Goal: Task Accomplishment & Management: Use online tool/utility

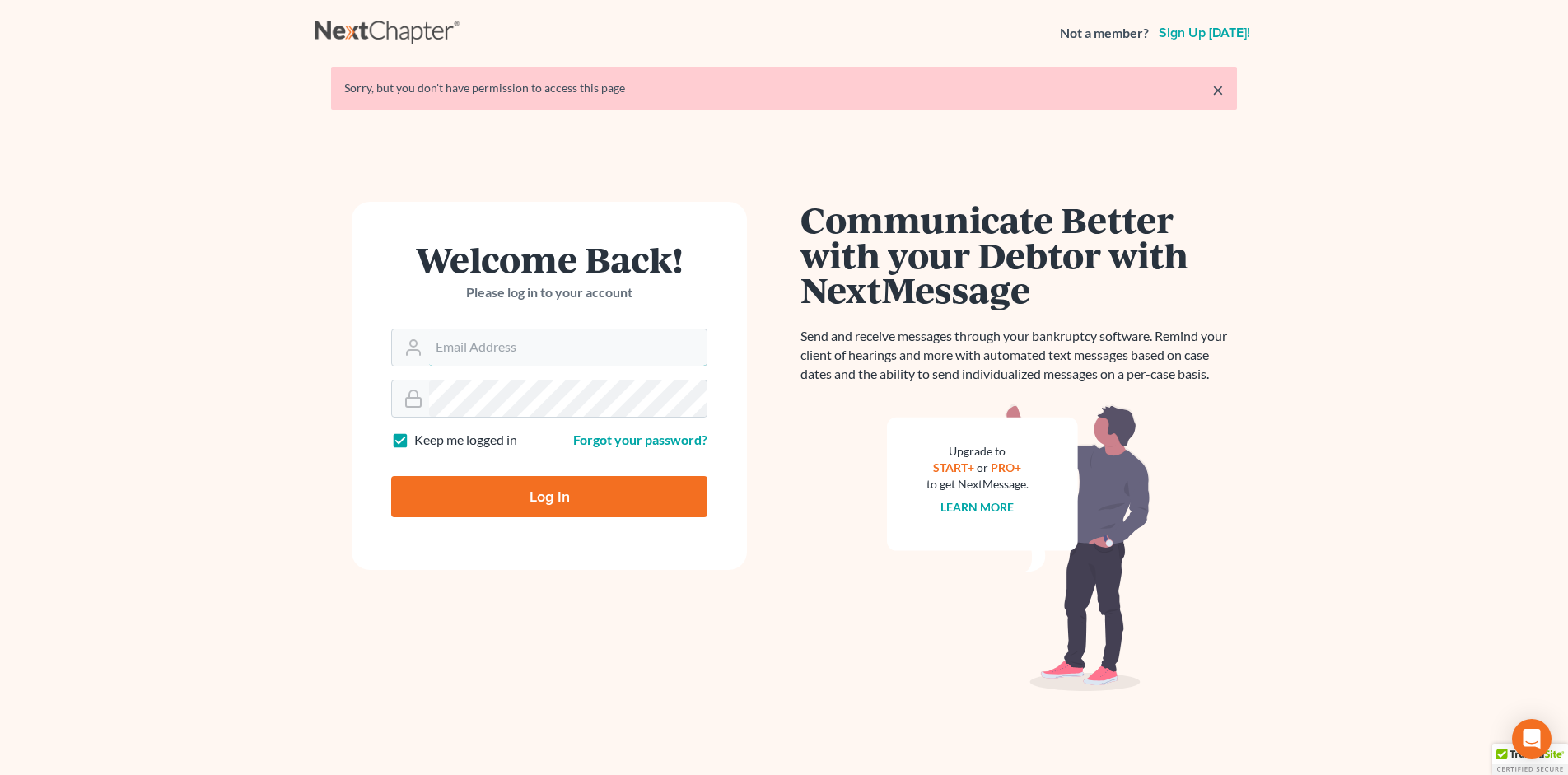
type input "stephen@attorneywitt.com"
click at [452, 491] on input "Log In" at bounding box center [548, 497] width 316 height 41
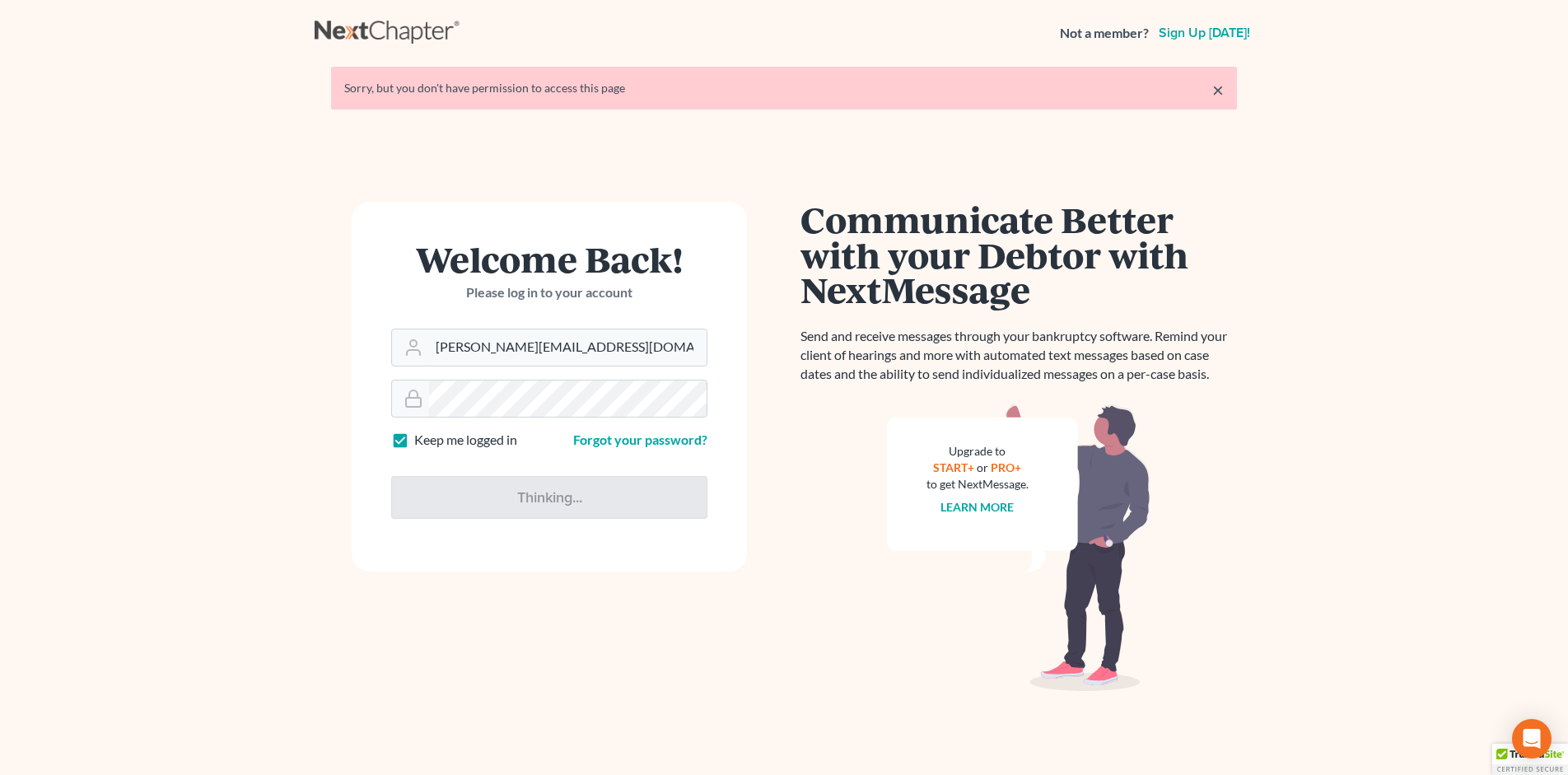
type input "Thinking..."
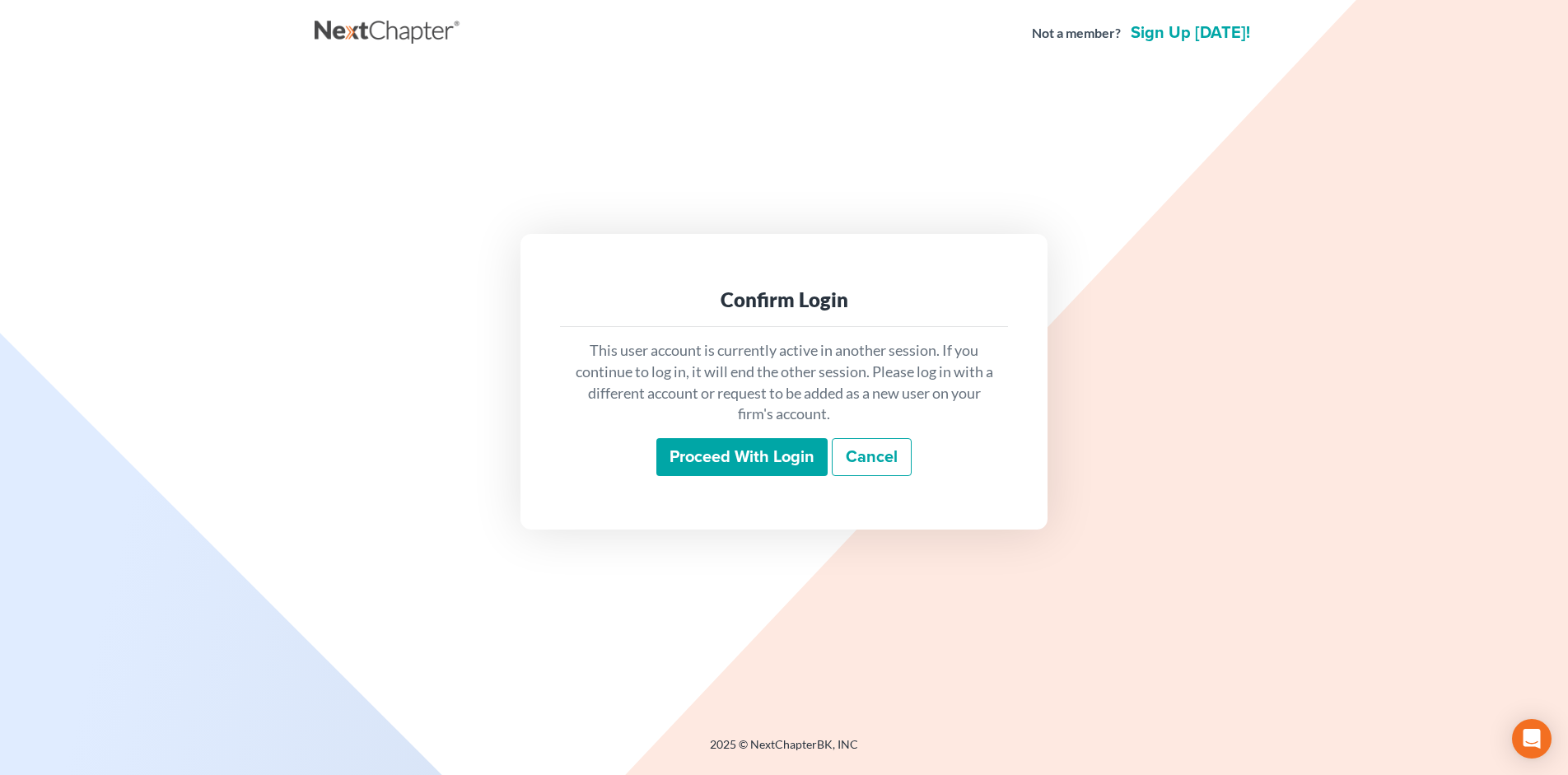
click at [754, 452] on input "Proceed with login" at bounding box center [741, 456] width 172 height 37
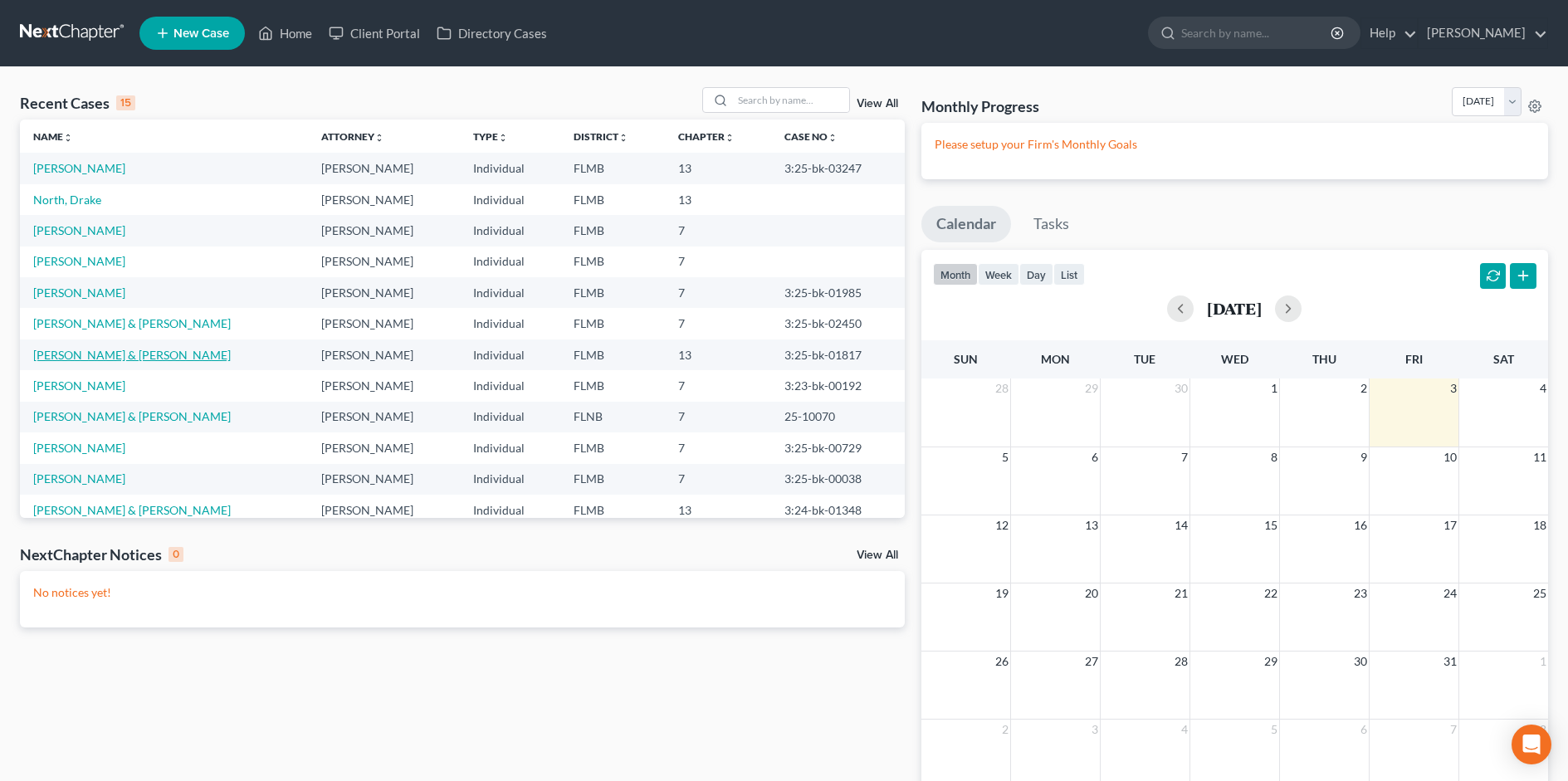
click at [87, 356] on link "Douylliez, Danielle & Justin" at bounding box center [131, 354] width 197 height 14
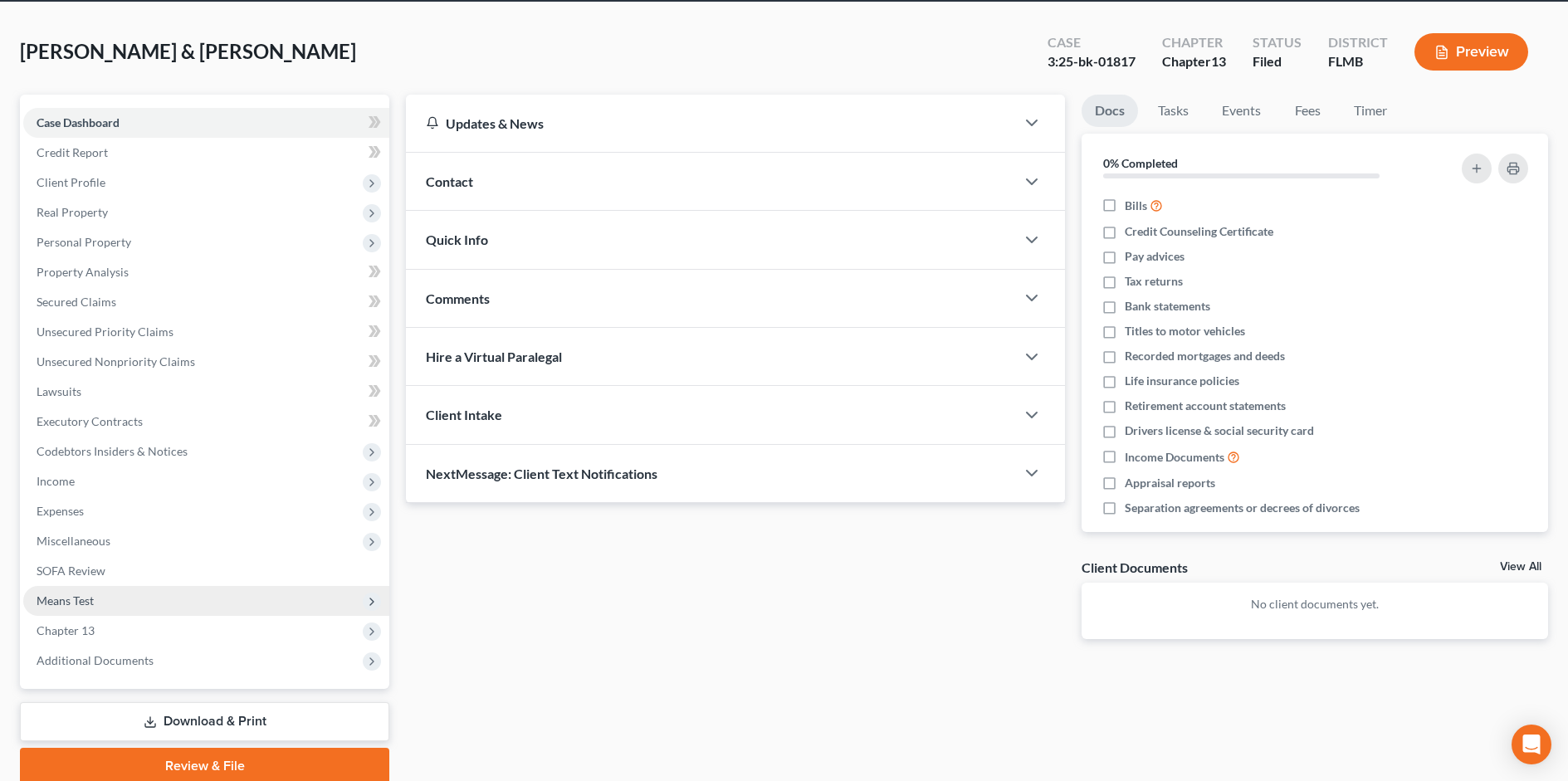
scroll to position [131, 0]
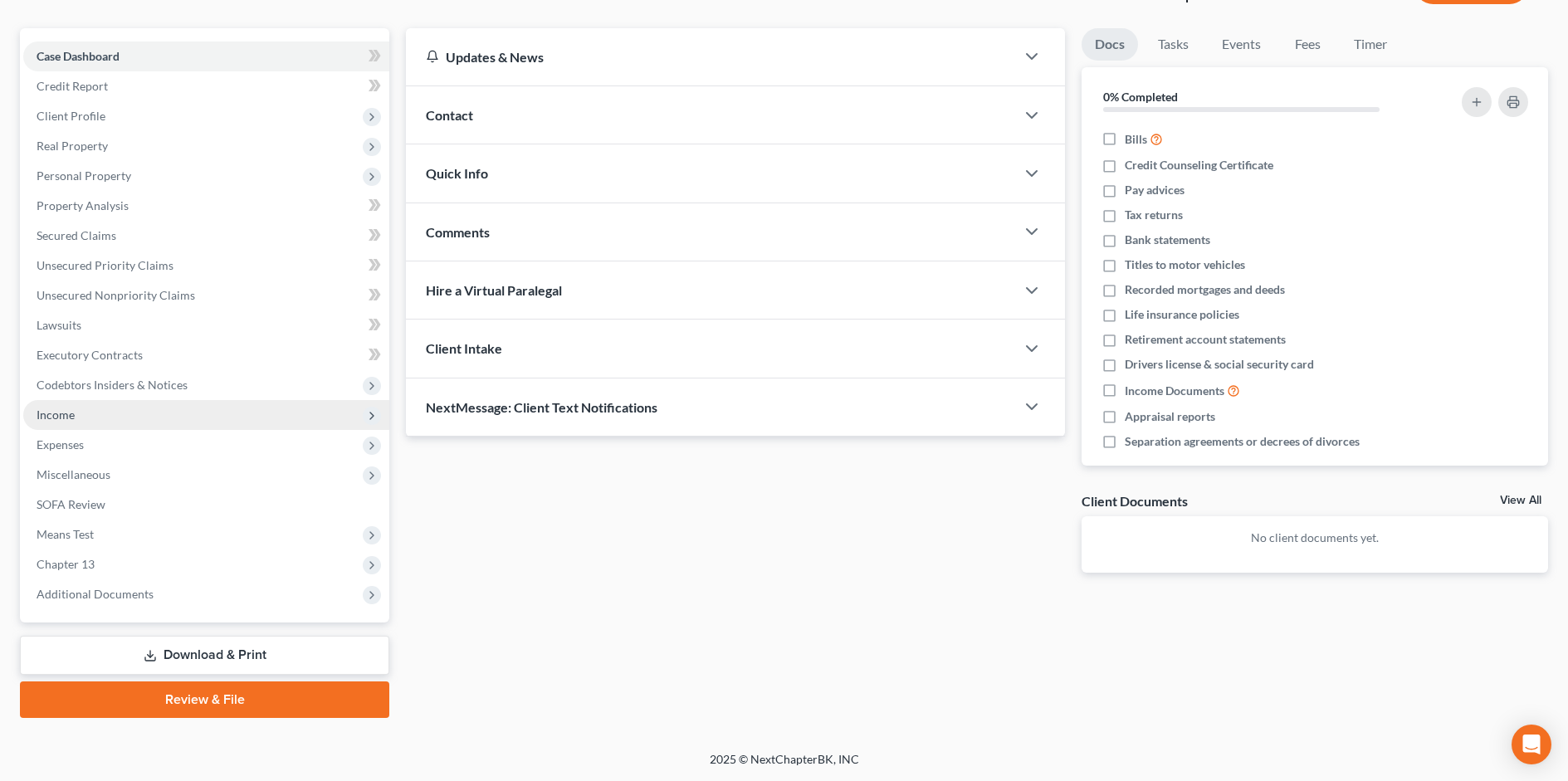
click at [65, 419] on span "Income" at bounding box center [56, 414] width 38 height 14
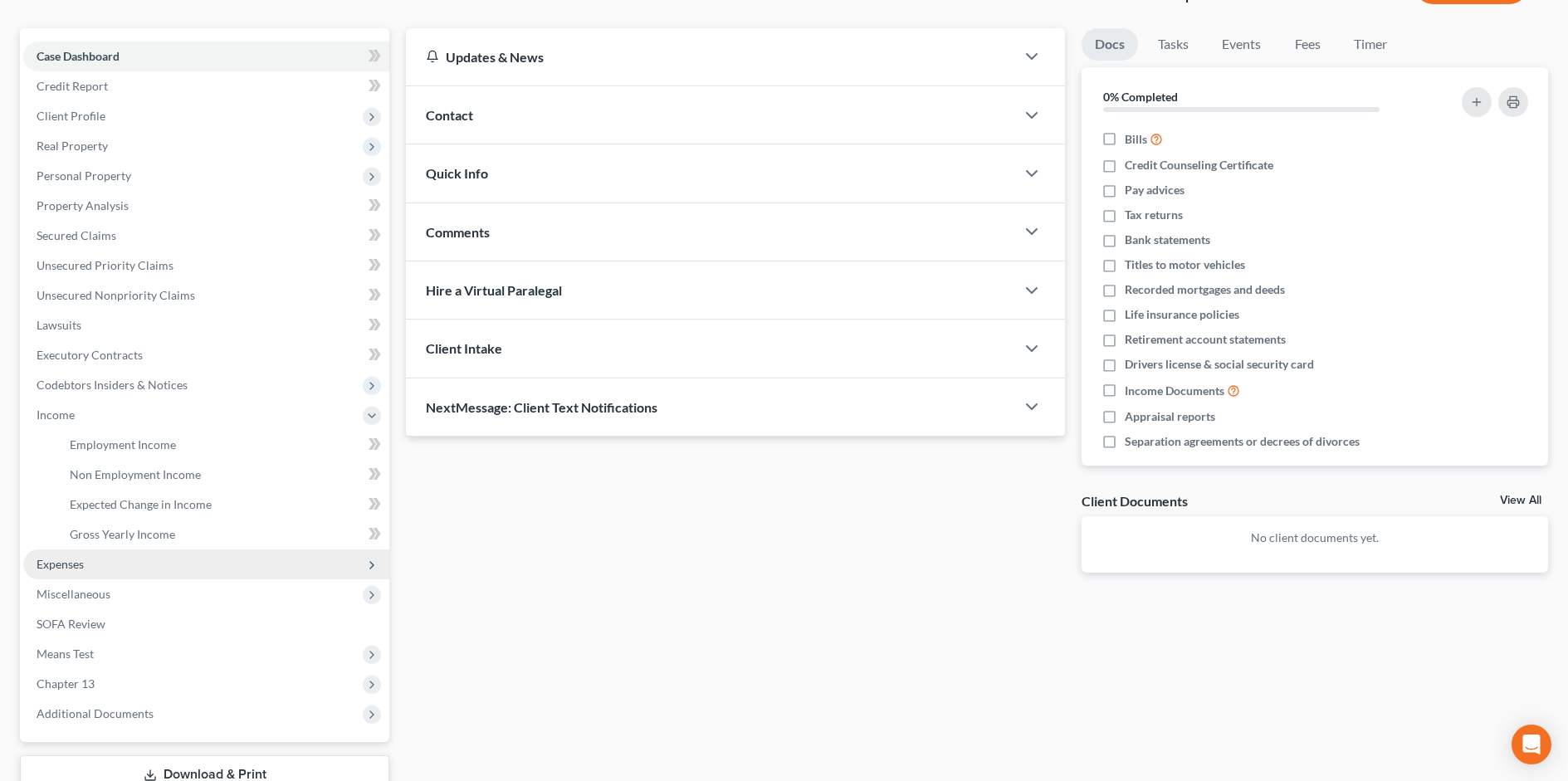
click at [60, 555] on span "Expenses" at bounding box center [207, 565] width 366 height 30
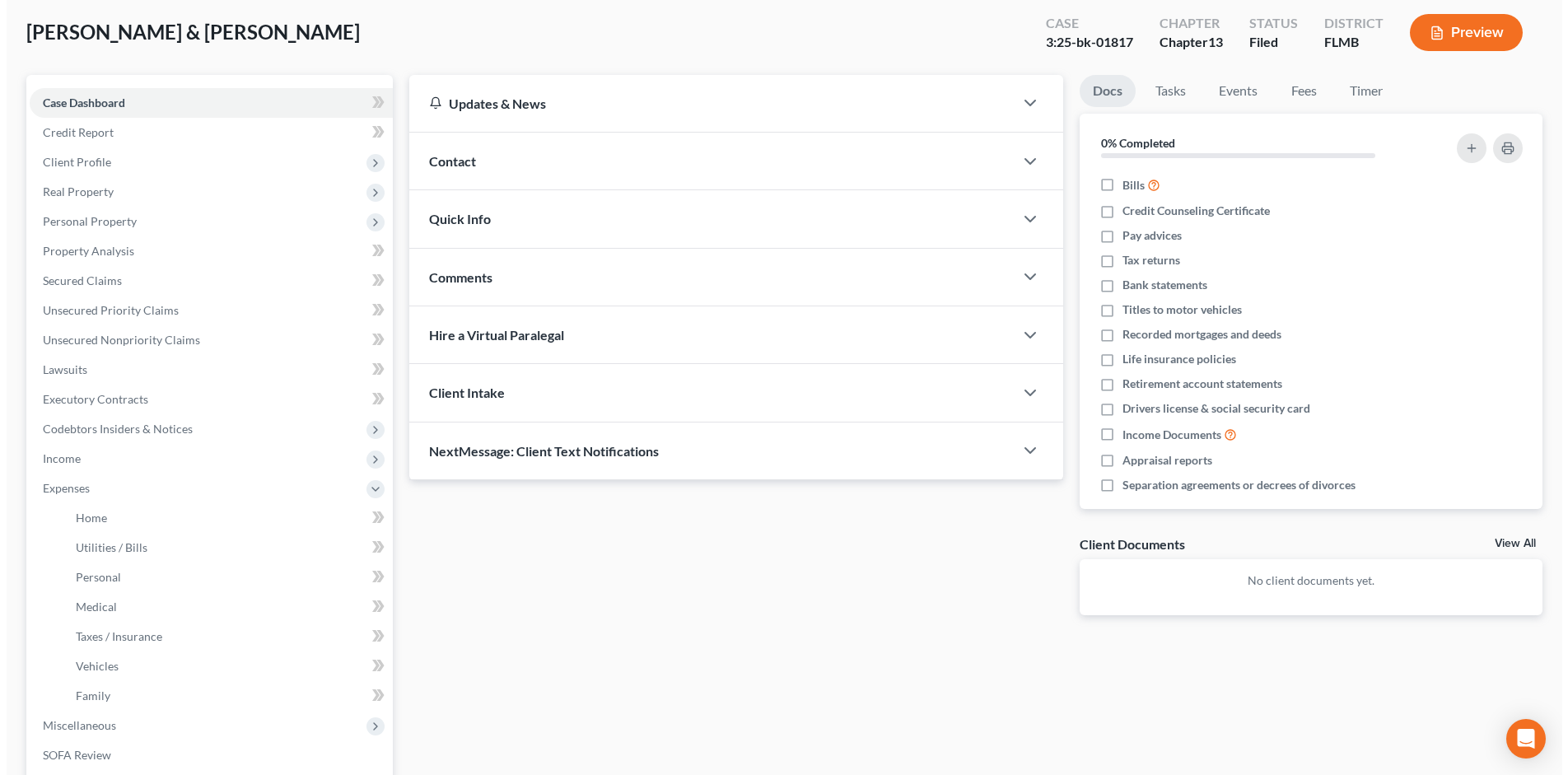
scroll to position [0, 0]
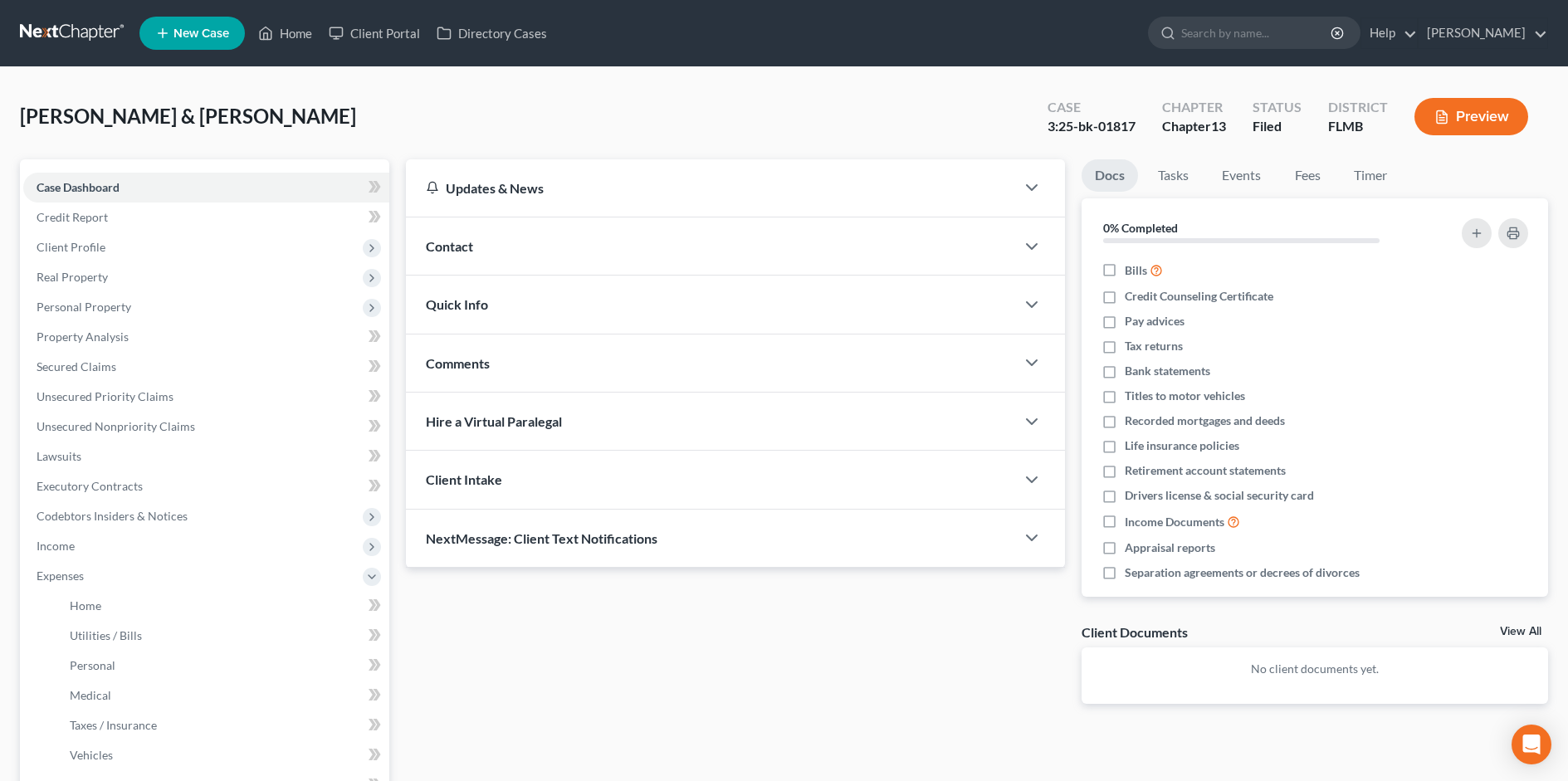
click at [1468, 124] on button "Preview" at bounding box center [1471, 117] width 113 height 38
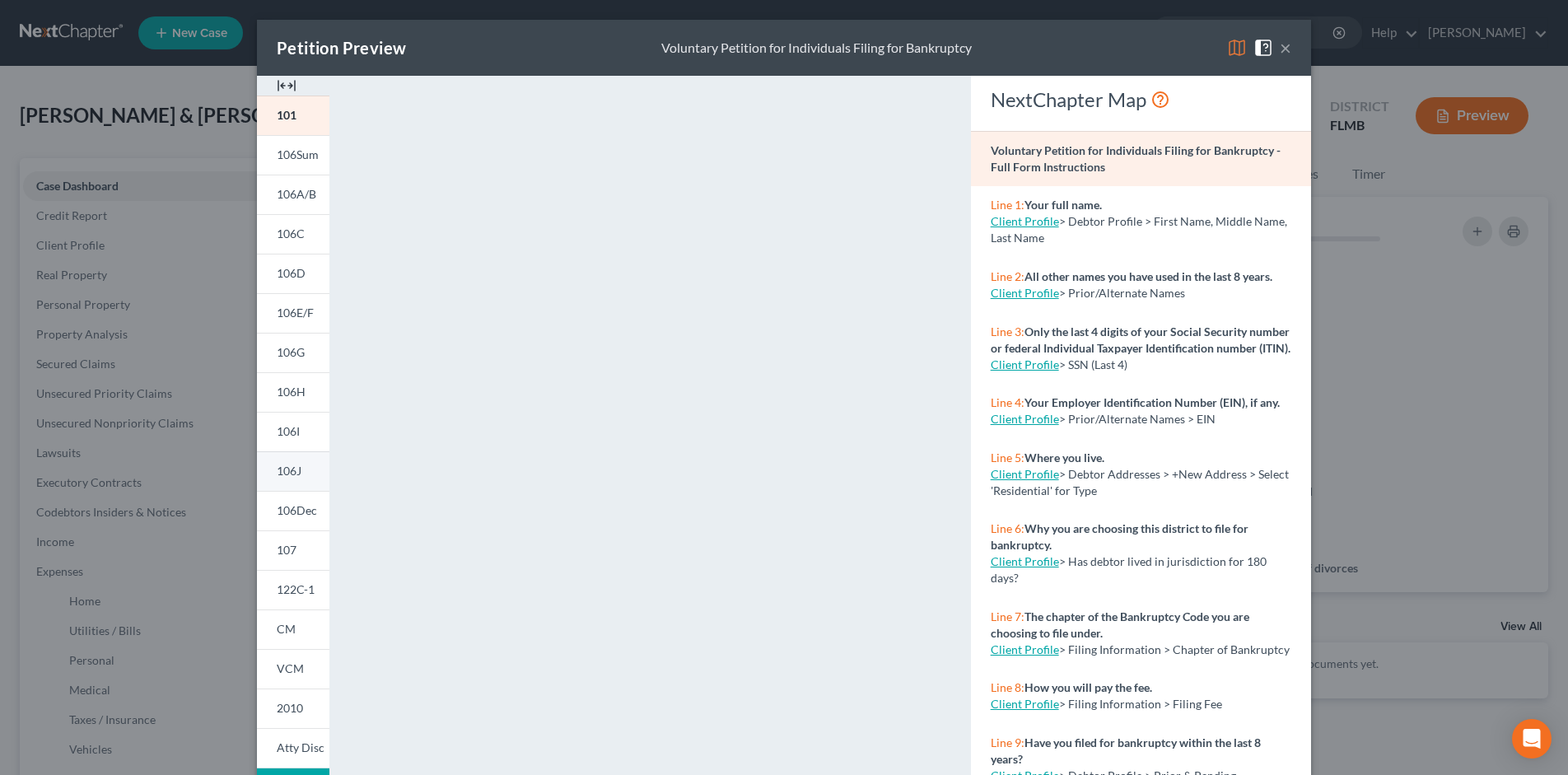
click at [289, 468] on span "106J" at bounding box center [289, 470] width 24 height 14
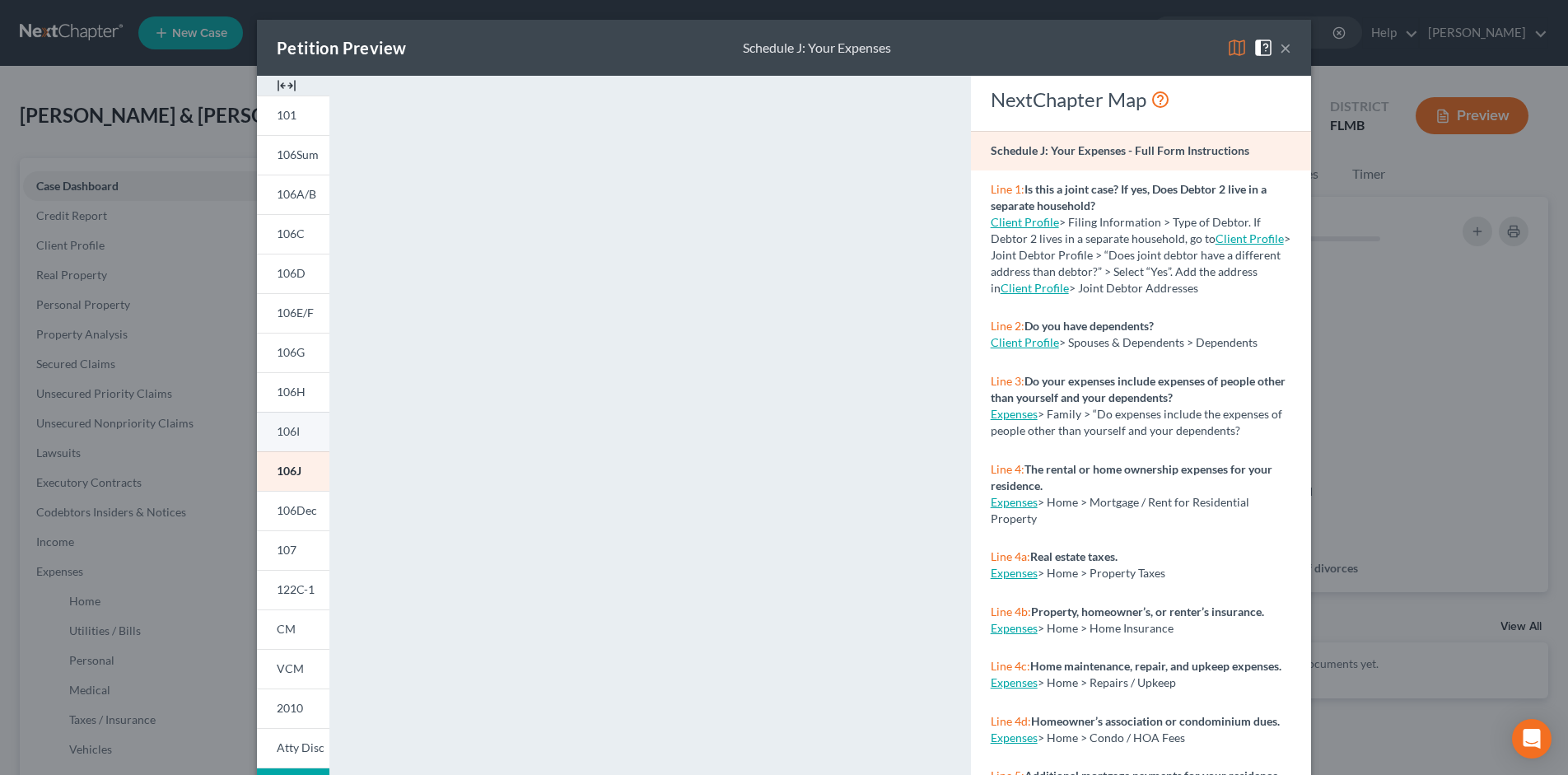
click at [291, 437] on span "106I" at bounding box center [288, 431] width 23 height 14
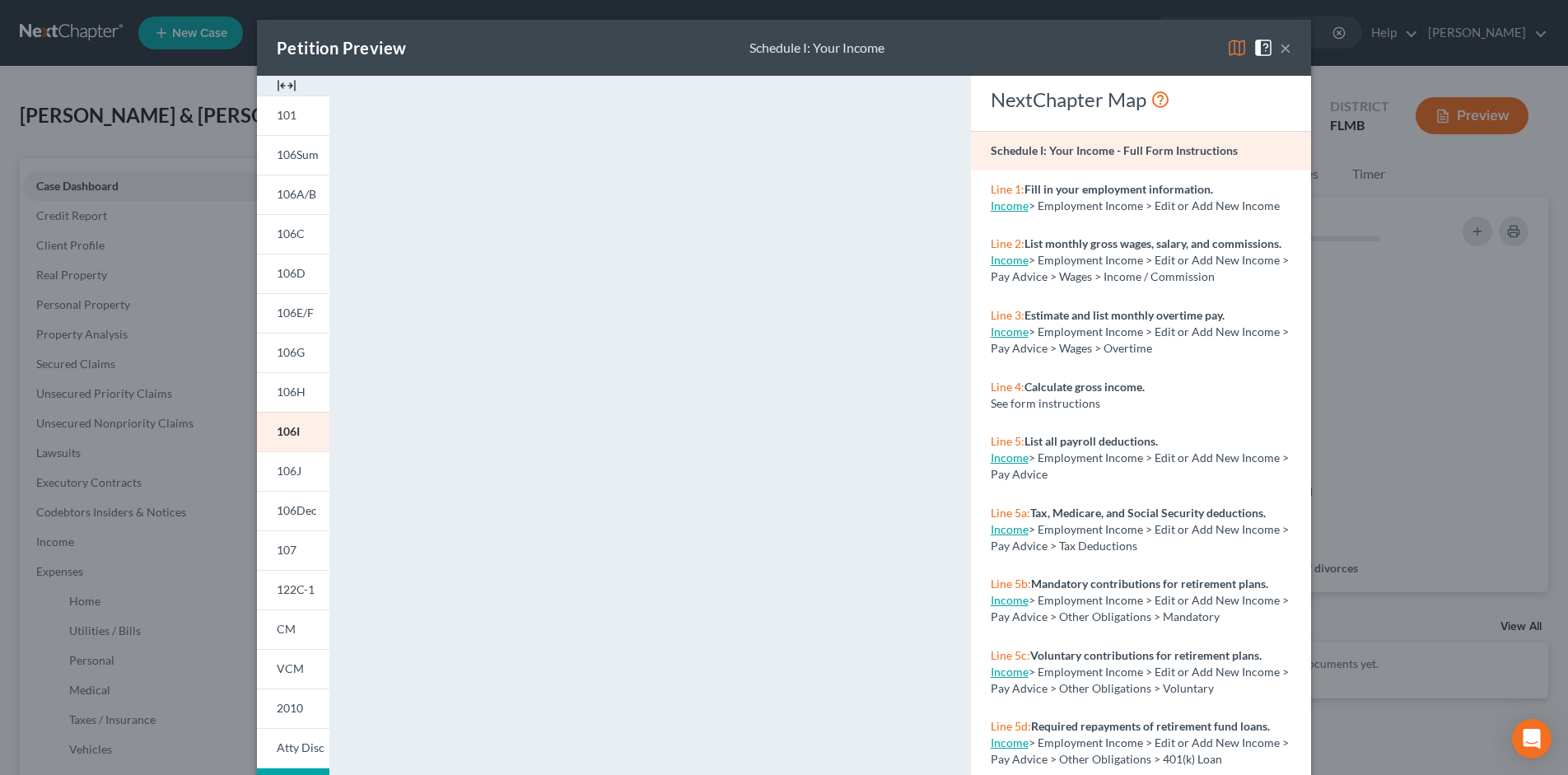
click at [1282, 54] on button "×" at bounding box center [1286, 47] width 11 height 20
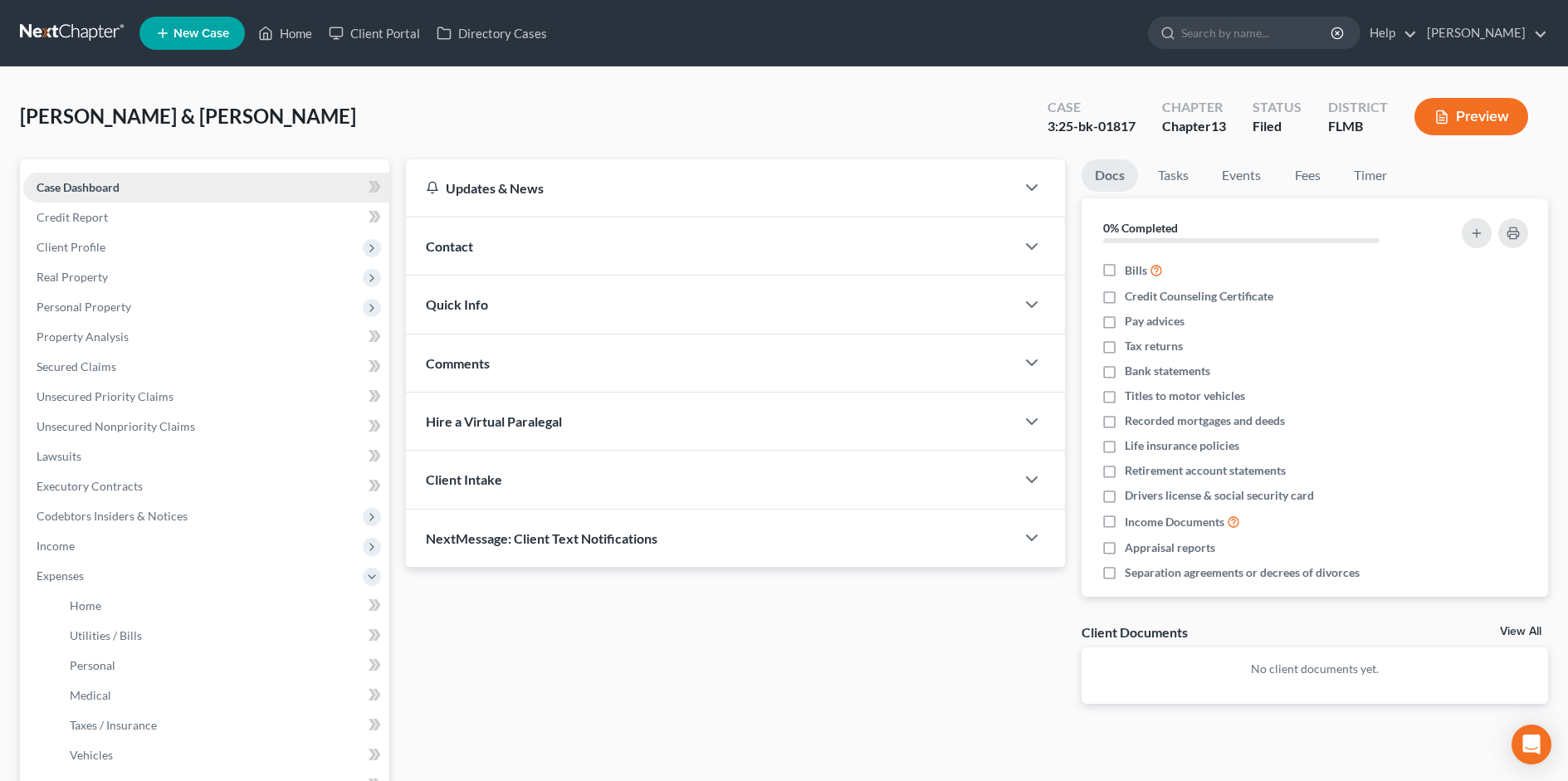
click at [93, 194] on span "Case Dashboard" at bounding box center [78, 187] width 83 height 14
